Goal: Connect with others: Connect with others

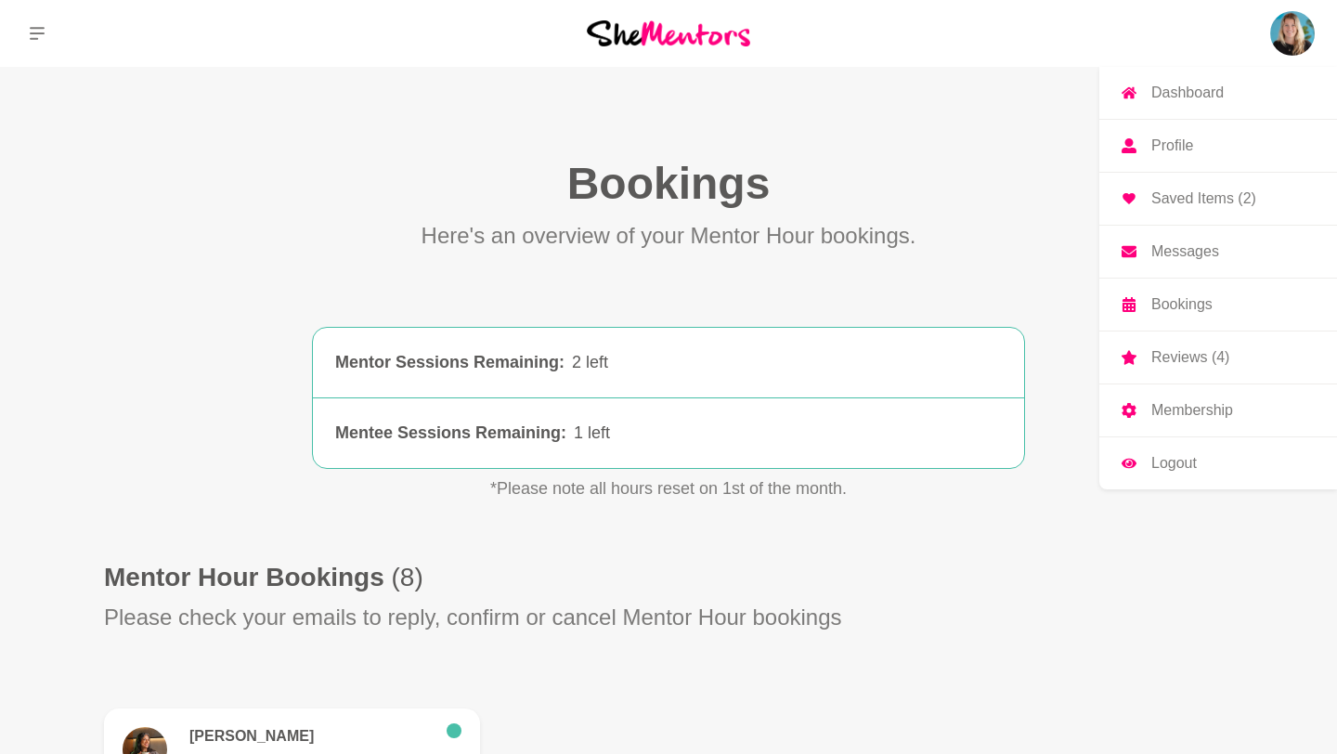
click at [1181, 256] on p "Messages" at bounding box center [1185, 251] width 68 height 15
click at [1165, 244] on p "Messages" at bounding box center [1185, 251] width 68 height 15
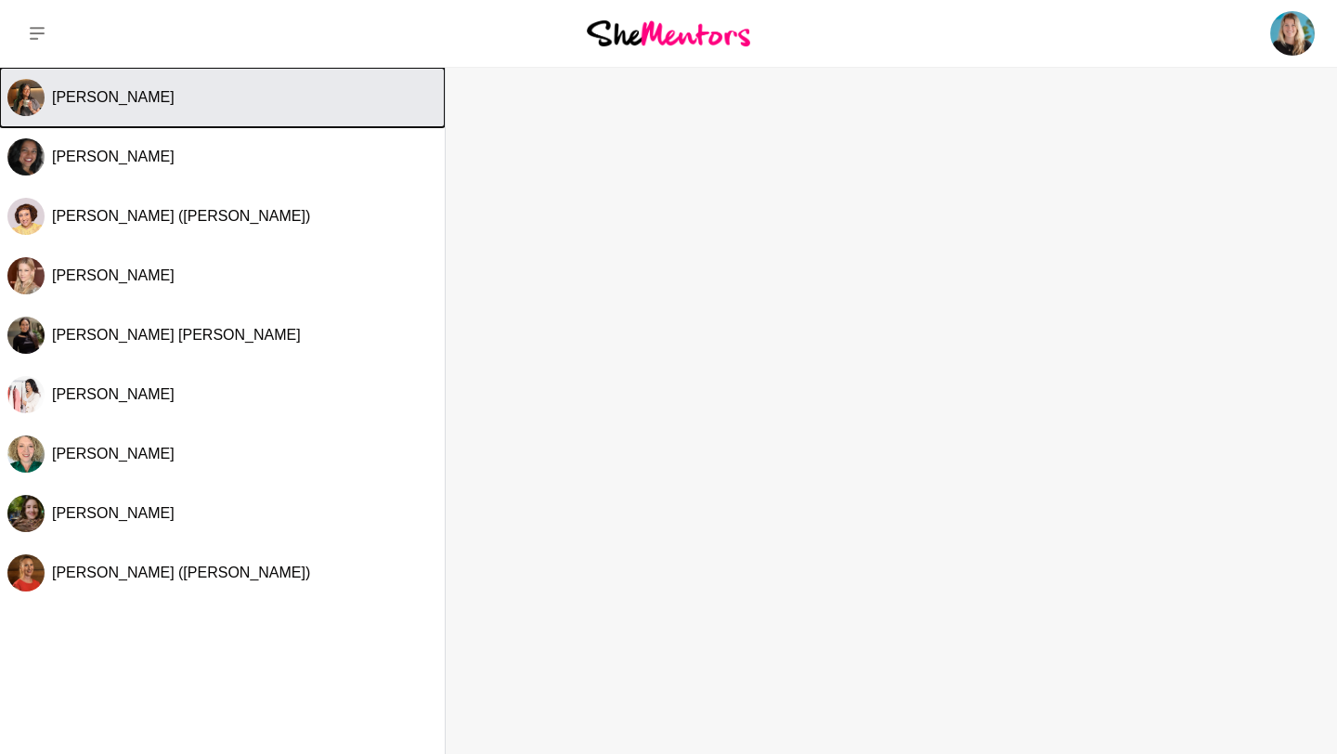
click at [116, 108] on button "[PERSON_NAME]" at bounding box center [222, 97] width 445 height 59
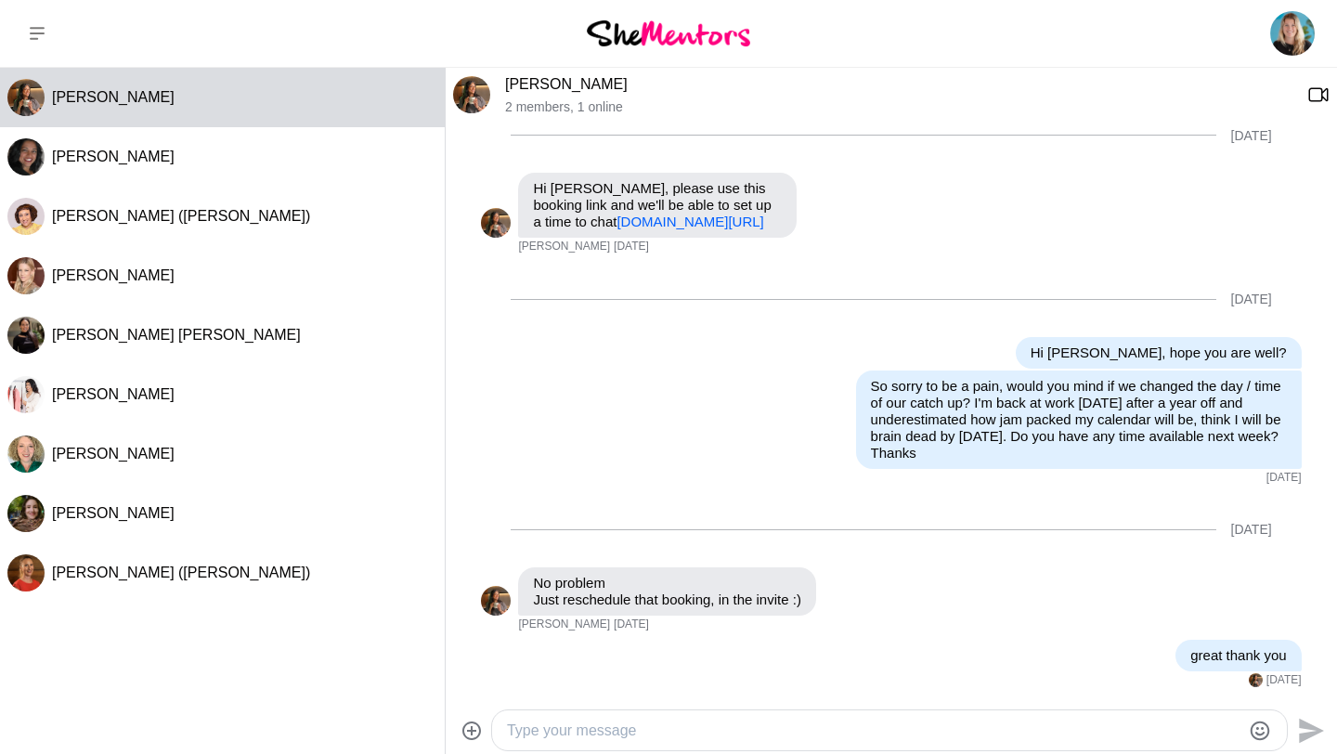
scroll to position [569, 0]
click at [39, 45] on button at bounding box center [37, 33] width 74 height 67
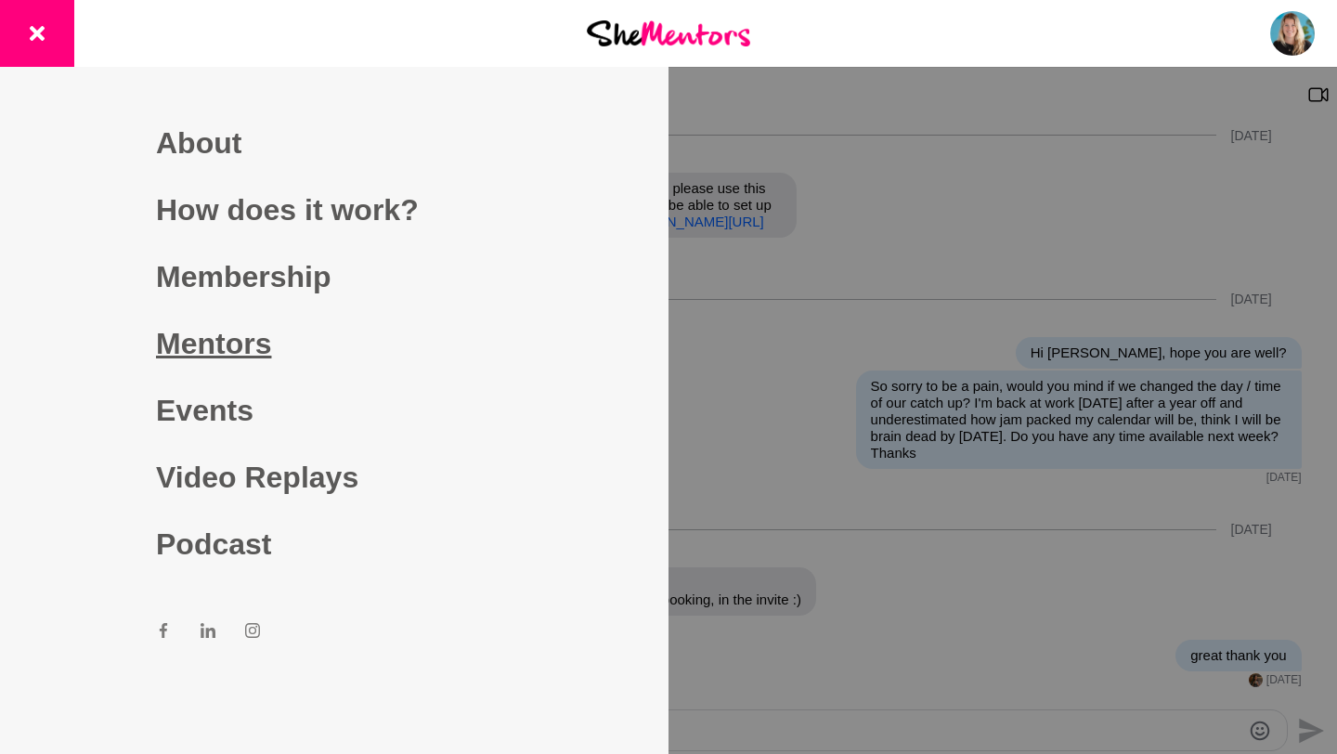
click at [265, 351] on link "Mentors" at bounding box center [334, 343] width 356 height 67
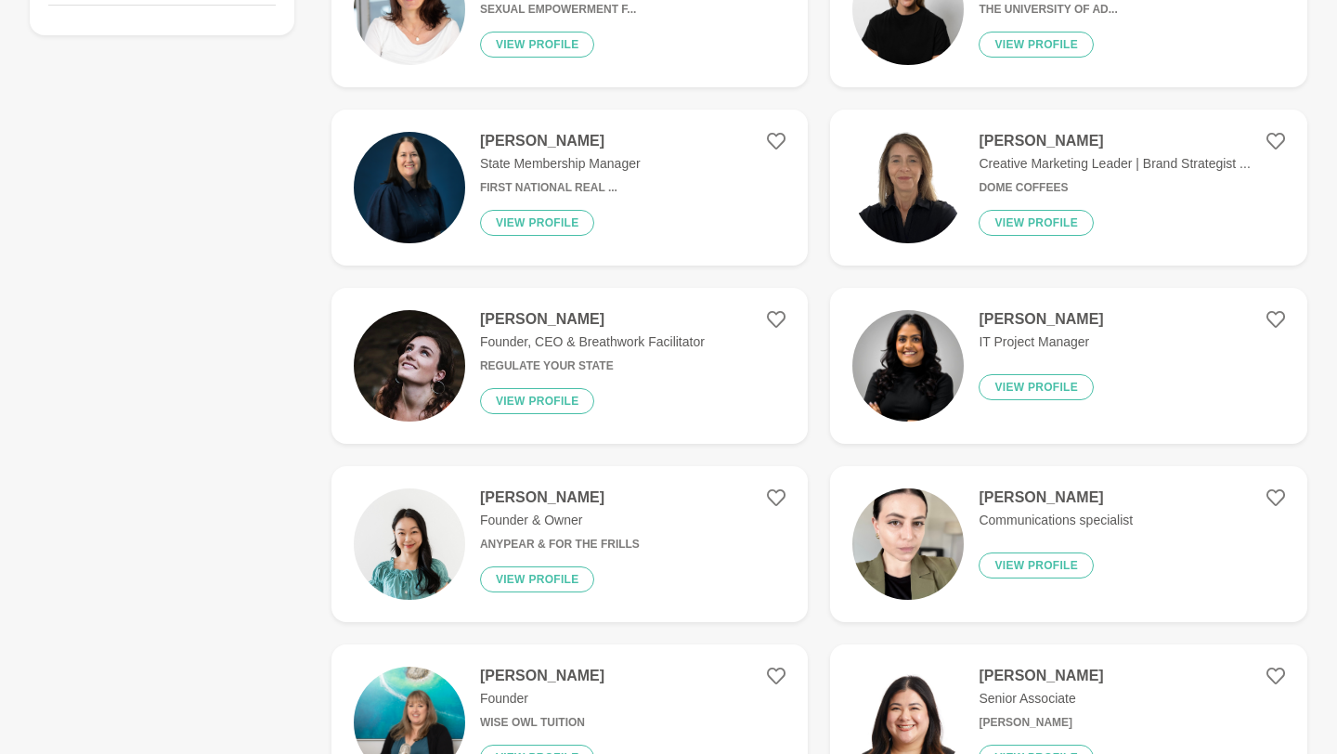
scroll to position [611, 0]
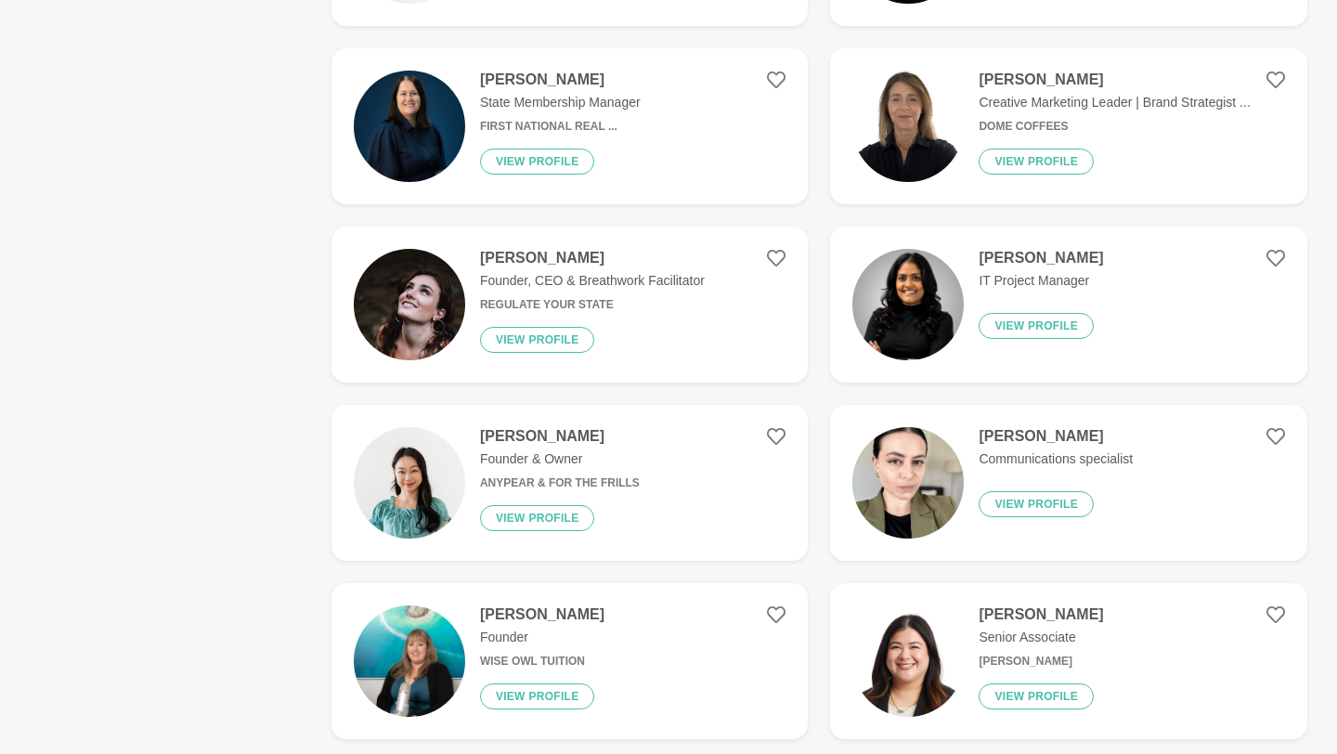
click at [497, 283] on p "Founder, CEO & Breathwork Facilitator" at bounding box center [592, 280] width 225 height 19
